Goal: Find specific page/section: Find specific page/section

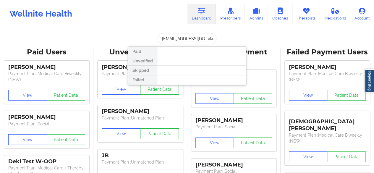
click at [198, 38] on input "[EMAIL_ADDRESS][DOMAIN_NAME]" at bounding box center [187, 38] width 59 height 11
drag, startPoint x: 0, startPoint y: 0, endPoint x: 198, endPoint y: 38, distance: 201.5
click at [198, 38] on input "[EMAIL_ADDRESS][DOMAIN_NAME]" at bounding box center [187, 38] width 59 height 11
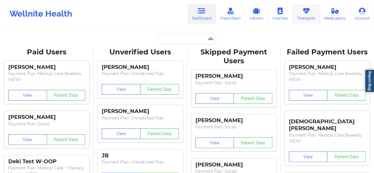
click at [300, 16] on link "Therapists" at bounding box center [307, 14] width 28 height 20
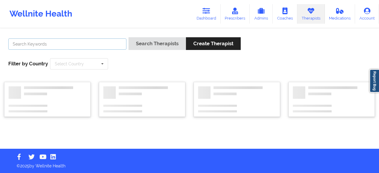
click at [80, 45] on input "text" at bounding box center [67, 43] width 118 height 11
paste input "[PERSON_NAME]"
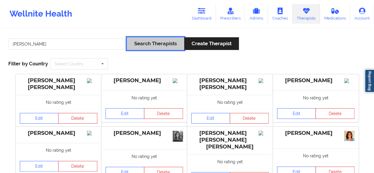
click at [157, 46] on button "Search Therapists" at bounding box center [155, 43] width 57 height 13
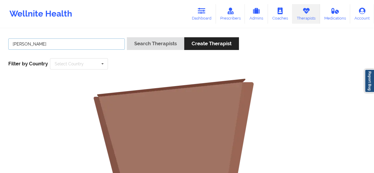
click at [46, 45] on input "[PERSON_NAME]" at bounding box center [66, 43] width 117 height 11
type input "[PERSON_NAME]"
click at [127, 37] on button "Search Therapists" at bounding box center [155, 43] width 57 height 13
click at [78, 45] on input "text" at bounding box center [66, 43] width 117 height 11
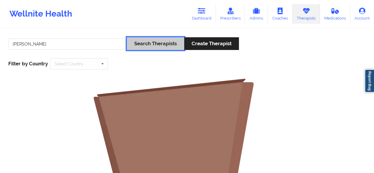
click at [162, 48] on button "Search Therapists" at bounding box center [155, 43] width 57 height 13
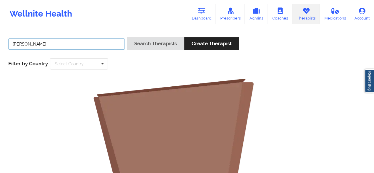
click at [97, 44] on input "[PERSON_NAME]" at bounding box center [66, 43] width 117 height 11
click at [127, 37] on button "Search Therapists" at bounding box center [155, 43] width 57 height 13
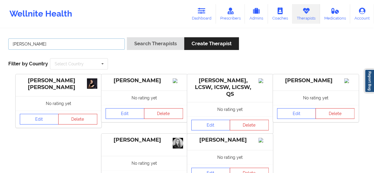
click at [97, 44] on input "[PERSON_NAME]" at bounding box center [66, 43] width 117 height 11
type input "E"
type input "Gables"
click at [127, 37] on button "Search Therapists" at bounding box center [155, 43] width 57 height 13
